Goal: Find contact information: Find contact information

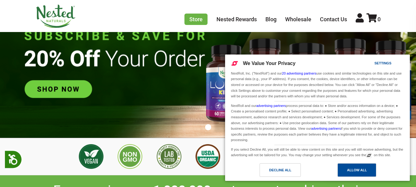
click at [353, 170] on div "Allow All" at bounding box center [357, 170] width 20 height 7
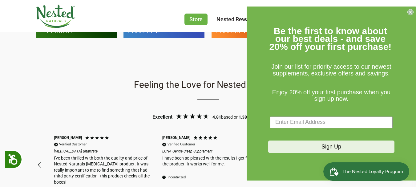
scroll to position [0, 324]
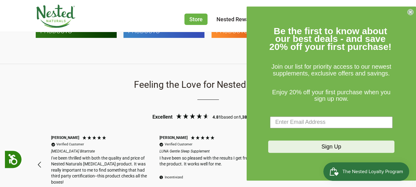
click at [408, 10] on circle "Close dialog" at bounding box center [411, 12] width 6 height 6
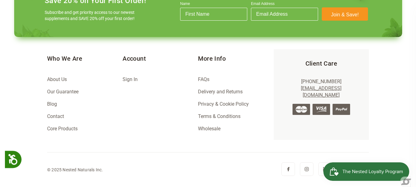
scroll to position [0, 649]
drag, startPoint x: 405, startPoint y: 169, endPoint x: 337, endPoint y: 171, distance: 68.4
click at [337, 171] on button "The Nested Loyalty Program" at bounding box center [366, 171] width 86 height 18
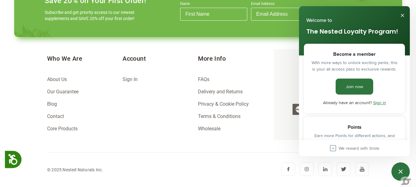
scroll to position [0, 757]
click at [170, 125] on div "Account Sign In" at bounding box center [159, 94] width 75 height 90
click at [403, 15] on button "Close" at bounding box center [402, 15] width 10 height 10
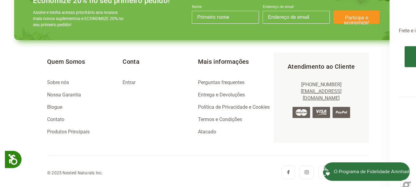
scroll to position [914, 0]
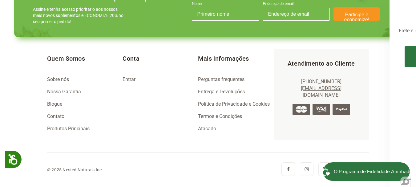
click at [212, 128] on font "Atacado" at bounding box center [207, 129] width 18 height 6
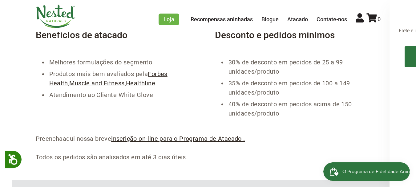
scroll to position [185, 0]
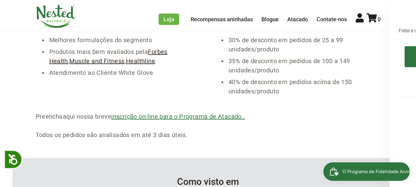
click at [181, 118] on font "inscrição on-line para o Programa de Atacado ." at bounding box center [178, 116] width 134 height 7
click at [190, 116] on font "inscrição on-line para o Programa de Atacado ." at bounding box center [178, 116] width 134 height 7
click at [196, 116] on font "inscrição on-line para o Programa de Atacado ." at bounding box center [178, 116] width 134 height 7
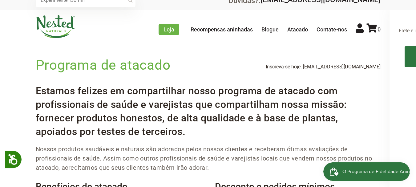
scroll to position [0, 0]
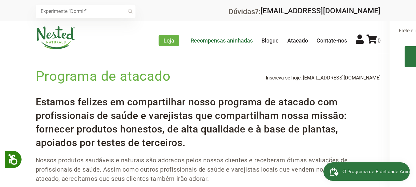
click at [219, 40] on font "Recompensas aninhadas" at bounding box center [222, 40] width 62 height 6
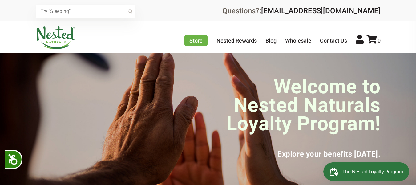
drag, startPoint x: 181, startPoint y: 77, endPoint x: 151, endPoint y: 38, distance: 48.3
click at [151, 38] on div "Store Healthy Aging Super Greens D-Mannose Choline Restful Sleep LUNA Sleep Sup…" at bounding box center [208, 37] width 345 height 23
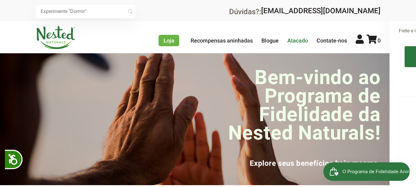
click at [298, 41] on font "Atacado" at bounding box center [297, 40] width 21 height 6
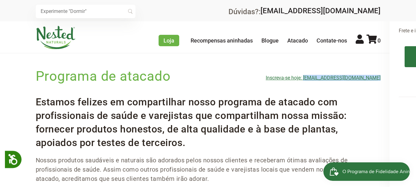
drag, startPoint x: 387, startPoint y: 79, endPoint x: 311, endPoint y: 80, distance: 76.0
copy font "wholesale@nestednaturals.com"
